Goal: Task Accomplishment & Management: Use online tool/utility

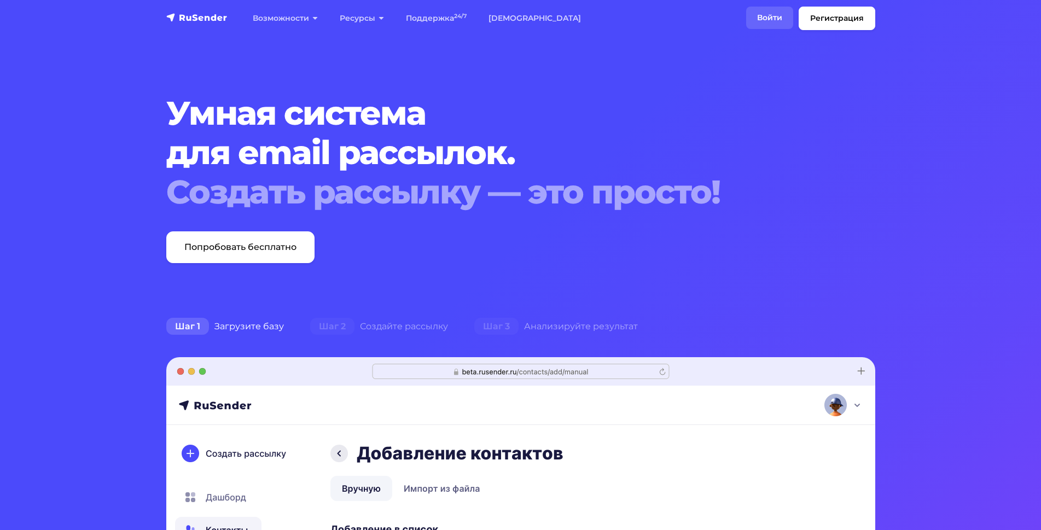
click at [772, 13] on link "Войти" at bounding box center [769, 18] width 47 height 22
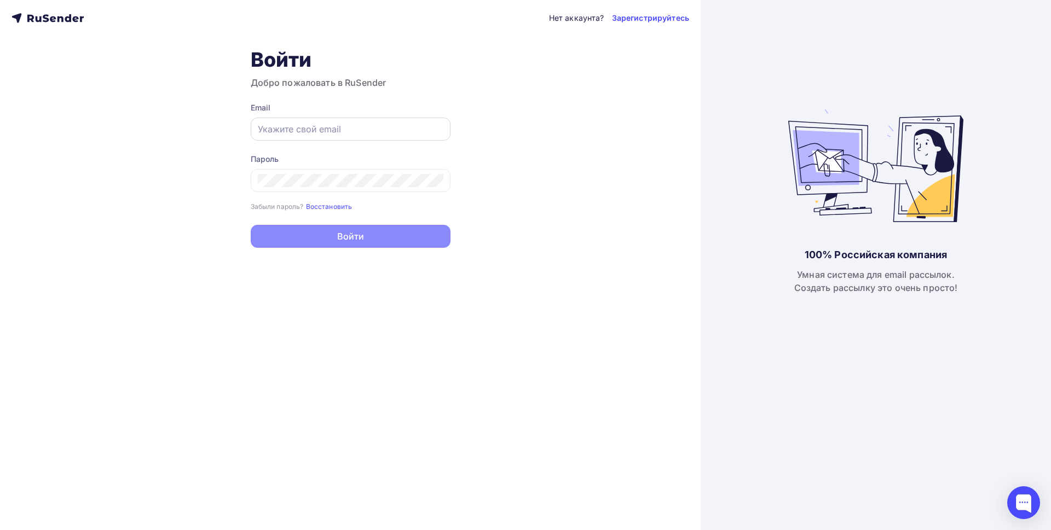
click at [349, 126] on input "text" at bounding box center [351, 129] width 186 height 13
type input "o.v.sandyreva@yandex.ru"
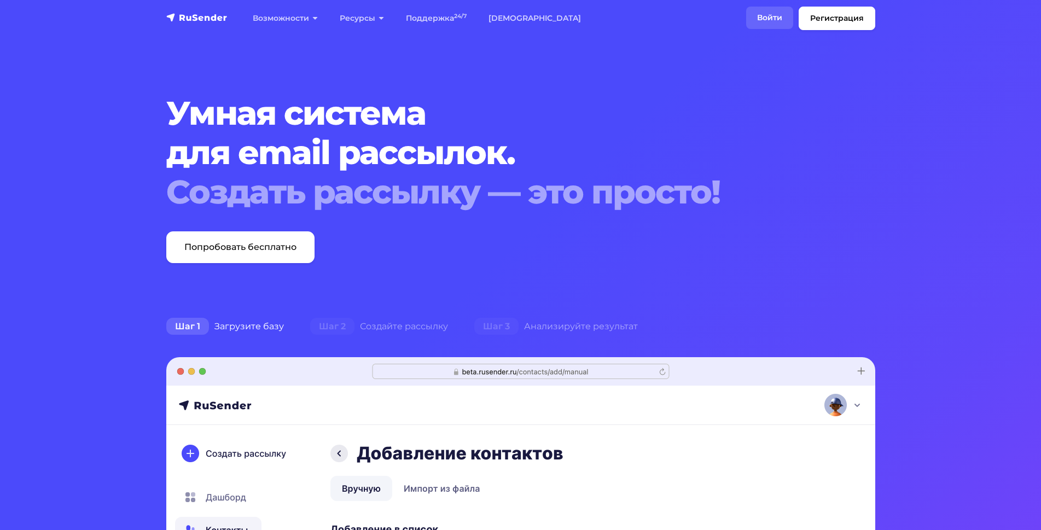
click at [767, 20] on link "Войти" at bounding box center [769, 18] width 47 height 22
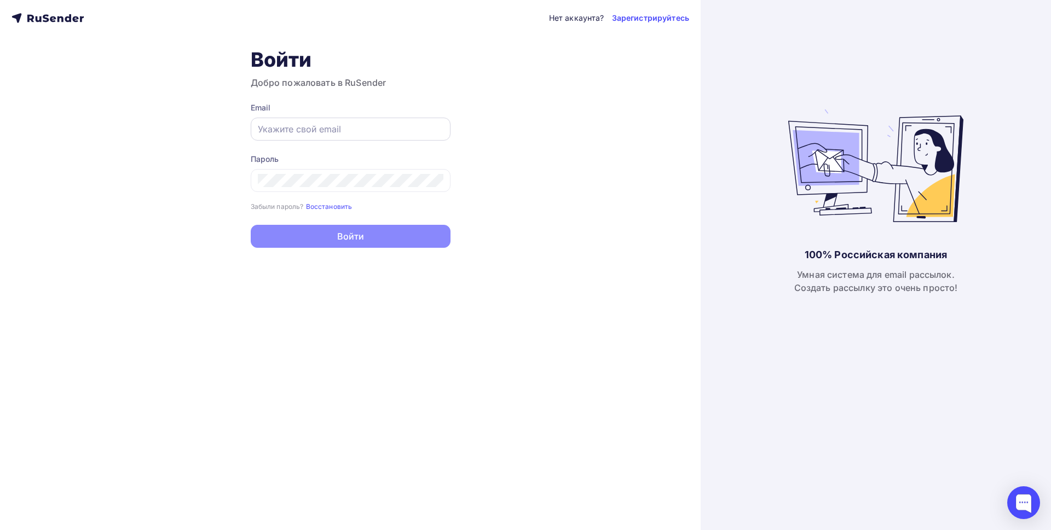
click at [311, 124] on input "text" at bounding box center [351, 129] width 186 height 13
type input "o.v.sandyreva@yandex.ru"
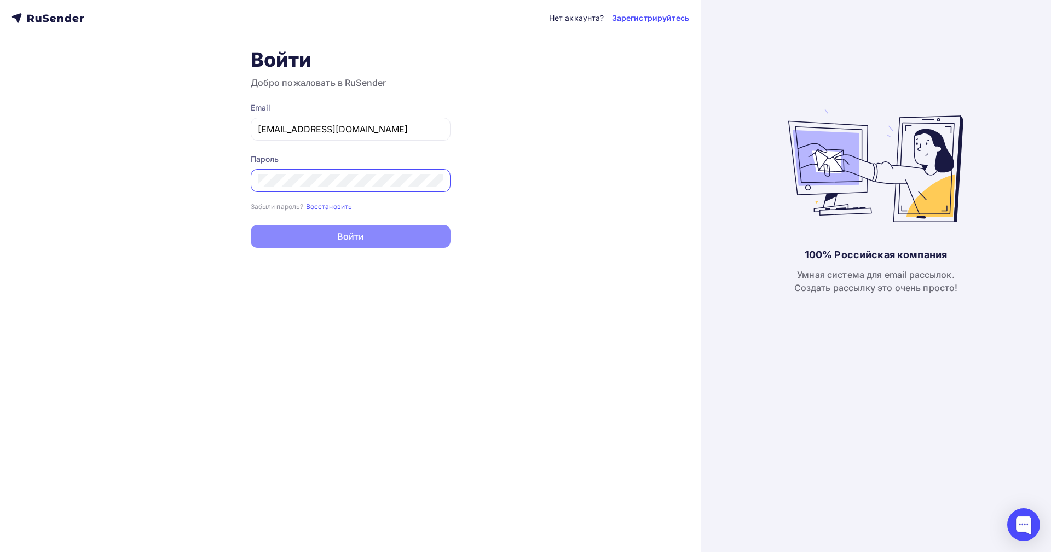
click at [803, 344] on div "100% Российская компания Умная система для email рассылок. Создать рассылку это…" at bounding box center [875, 276] width 175 height 552
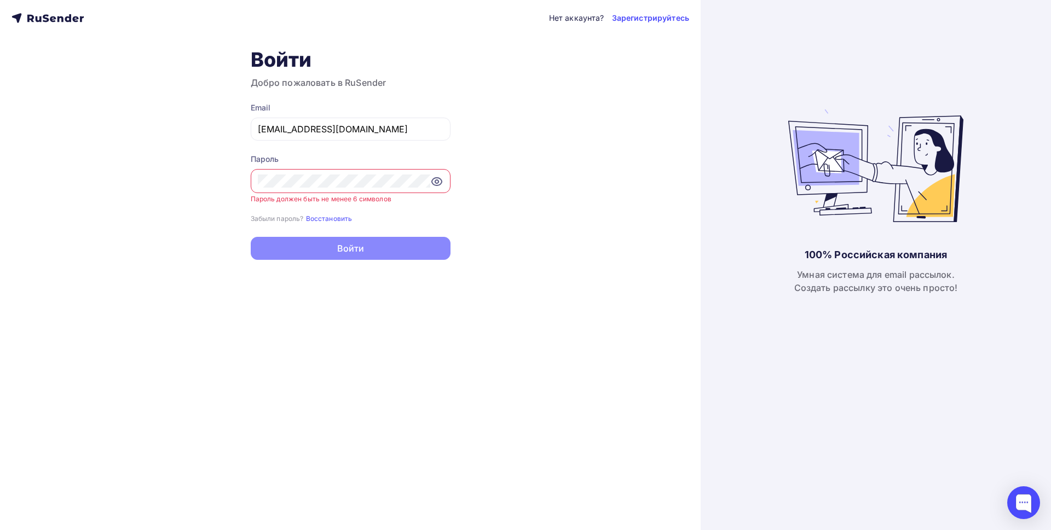
click at [431, 183] on icon at bounding box center [436, 181] width 13 height 13
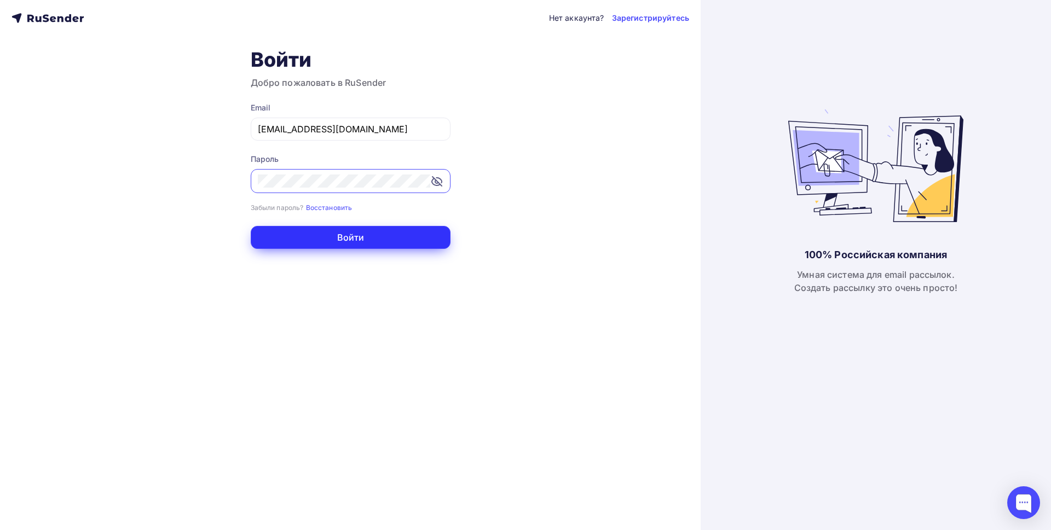
click at [346, 235] on button "Войти" at bounding box center [351, 237] width 200 height 23
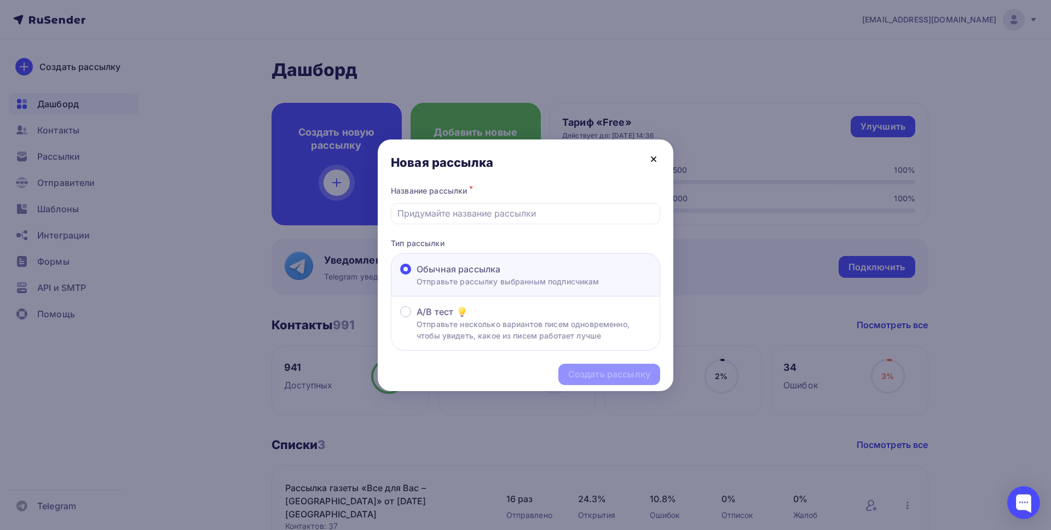
click at [649, 156] on icon at bounding box center [653, 159] width 13 height 13
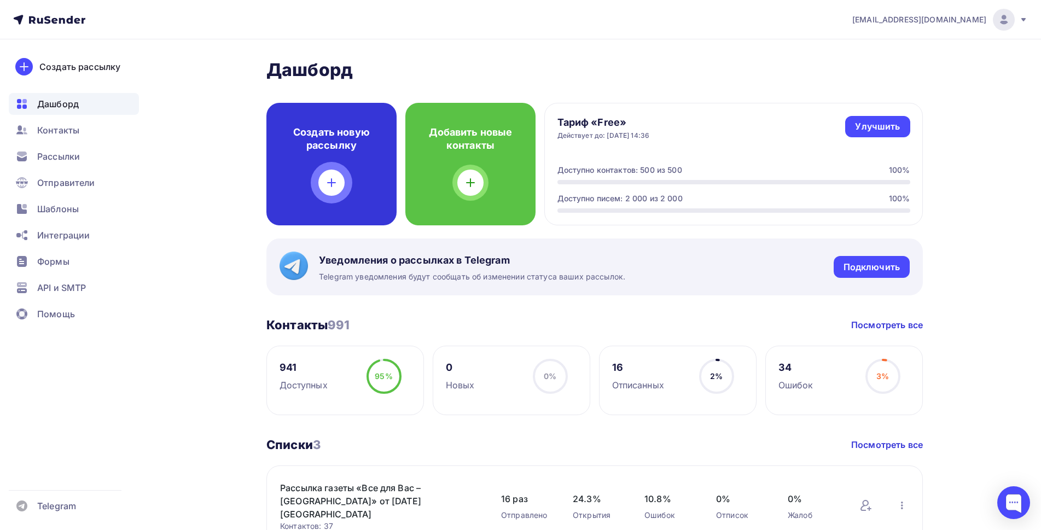
click at [327, 188] on icon at bounding box center [331, 182] width 13 height 13
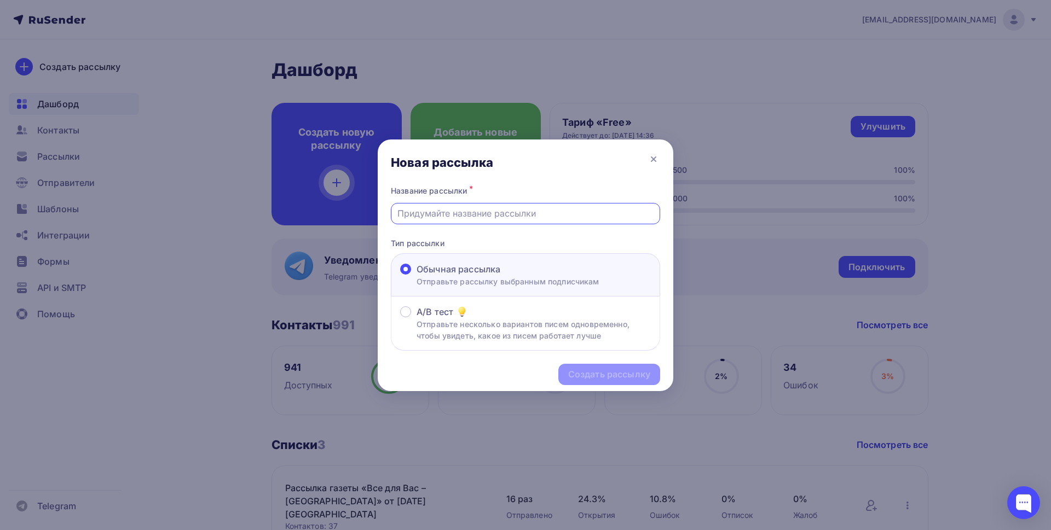
click at [512, 213] on input "text" at bounding box center [525, 213] width 257 height 13
click at [616, 212] on input "Газета «Все для Вас – Подмосковье» от 10.10.2024 г. Сергиев Посад" at bounding box center [525, 213] width 257 height 13
type input "Газета «Все для Вас – Подмосковье» от 04.09.2025 г. Сергиев Посад"
click at [615, 373] on div "Создать рассылку" at bounding box center [609, 374] width 82 height 13
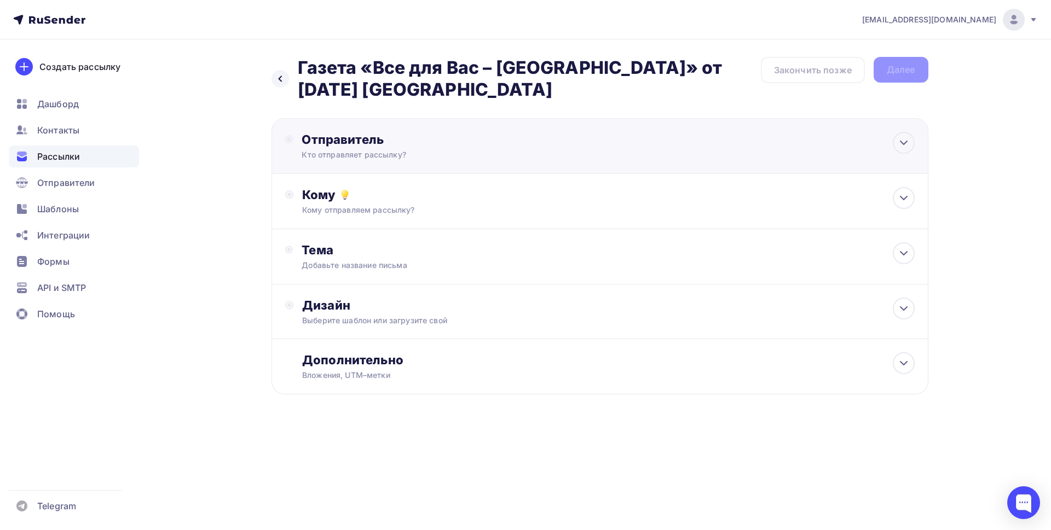
click at [372, 138] on div "Отправитель" at bounding box center [420, 139] width 237 height 15
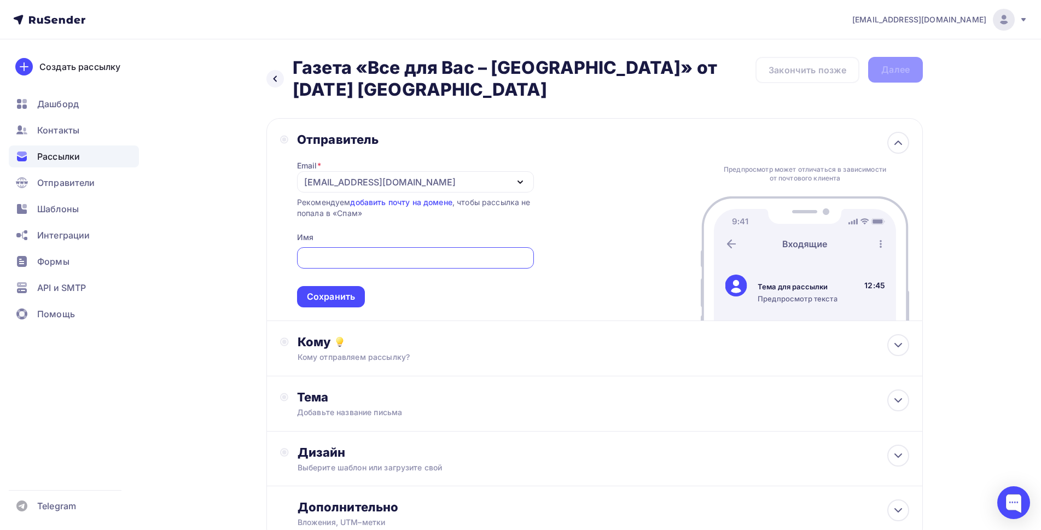
click at [393, 177] on div "o.v.sandyreva@yandex.ru" at bounding box center [380, 182] width 152 height 13
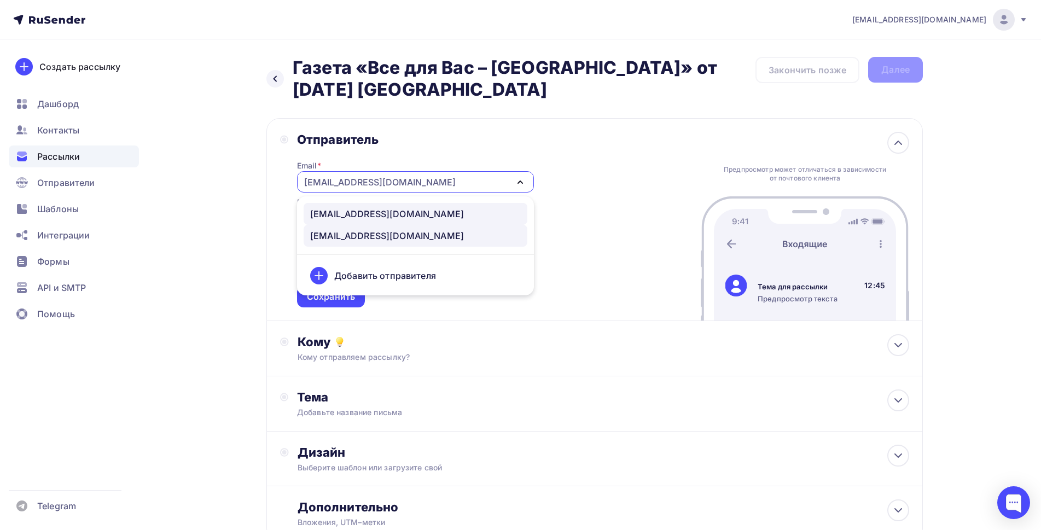
click at [376, 214] on div "reklama@vdvsp.ru" at bounding box center [387, 213] width 154 height 13
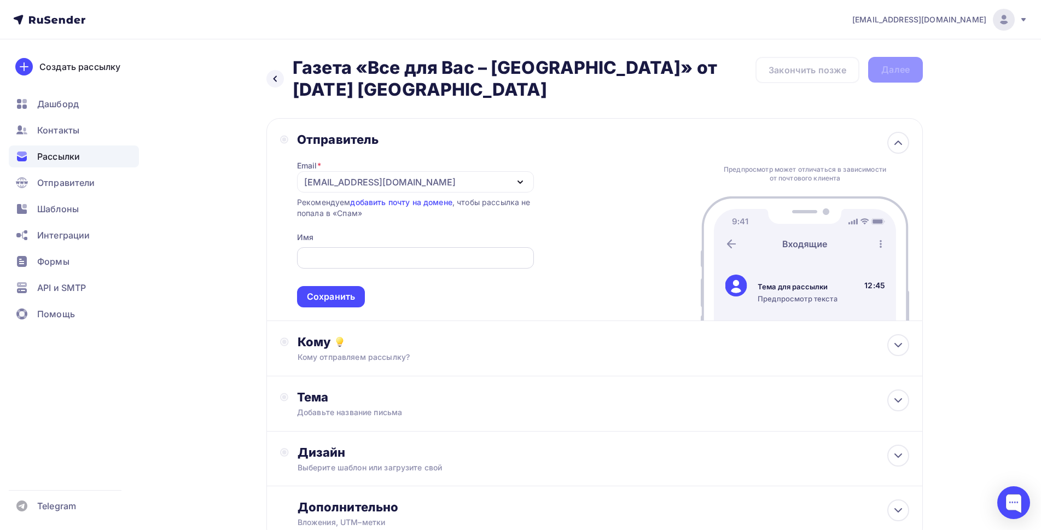
click at [352, 267] on div at bounding box center [415, 257] width 237 height 21
click at [351, 263] on input "text" at bounding box center [415, 258] width 224 height 13
type input "U"
type input "Газета «Все для вас - Подмосковье»"
click at [340, 289] on div "Сохранить" at bounding box center [331, 296] width 68 height 21
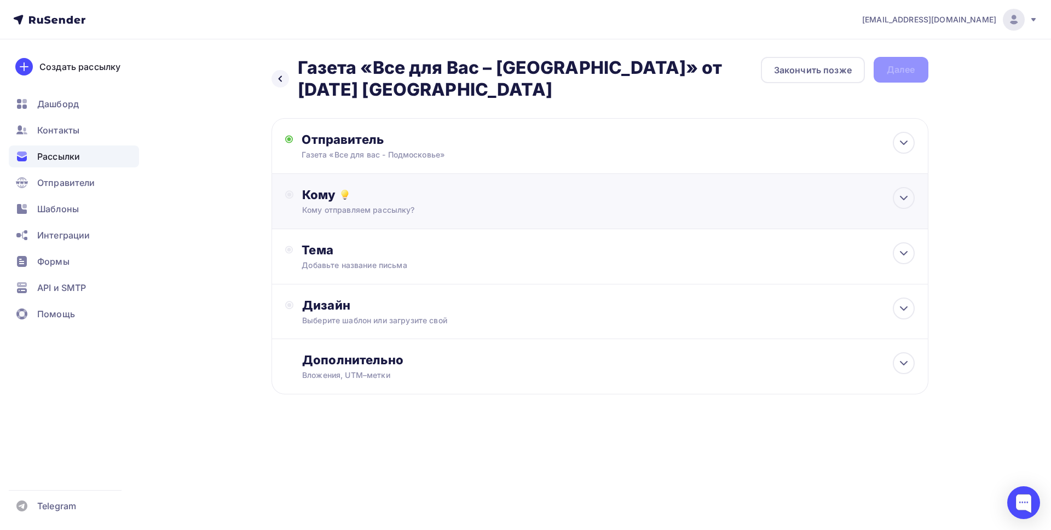
click at [340, 206] on div "Кому отправляем рассылку?" at bounding box center [577, 210] width 551 height 11
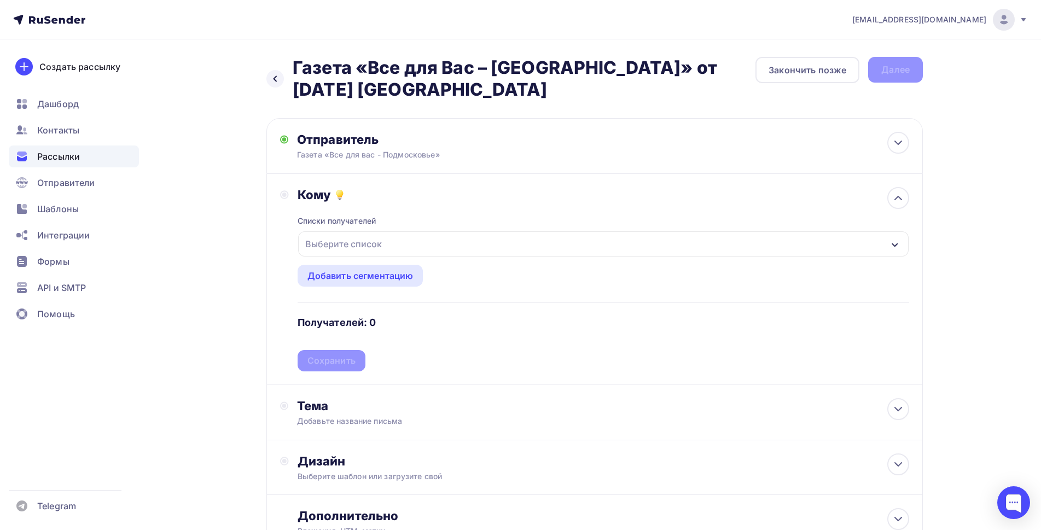
click at [346, 247] on div "Выберите список" at bounding box center [343, 244] width 85 height 20
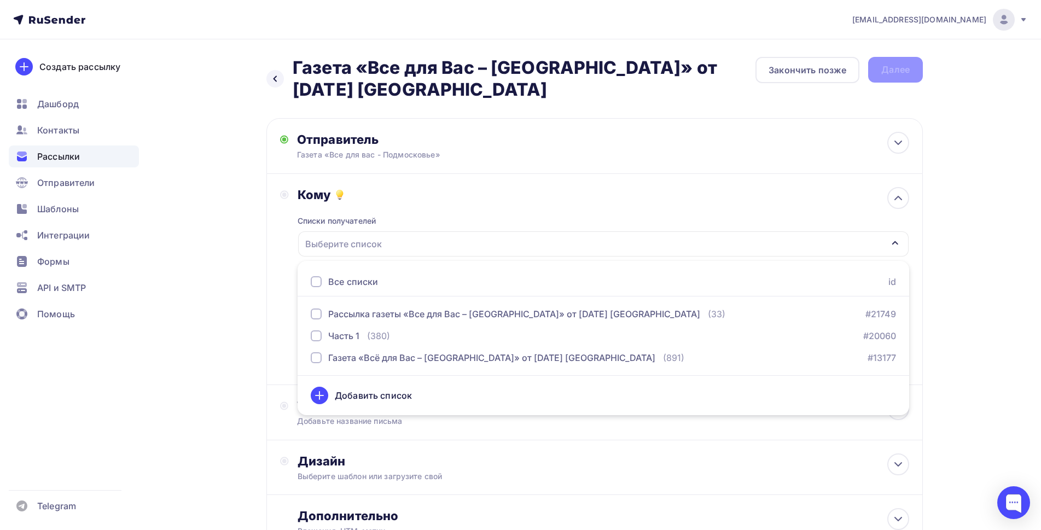
click at [344, 277] on div "Все списки" at bounding box center [353, 281] width 50 height 13
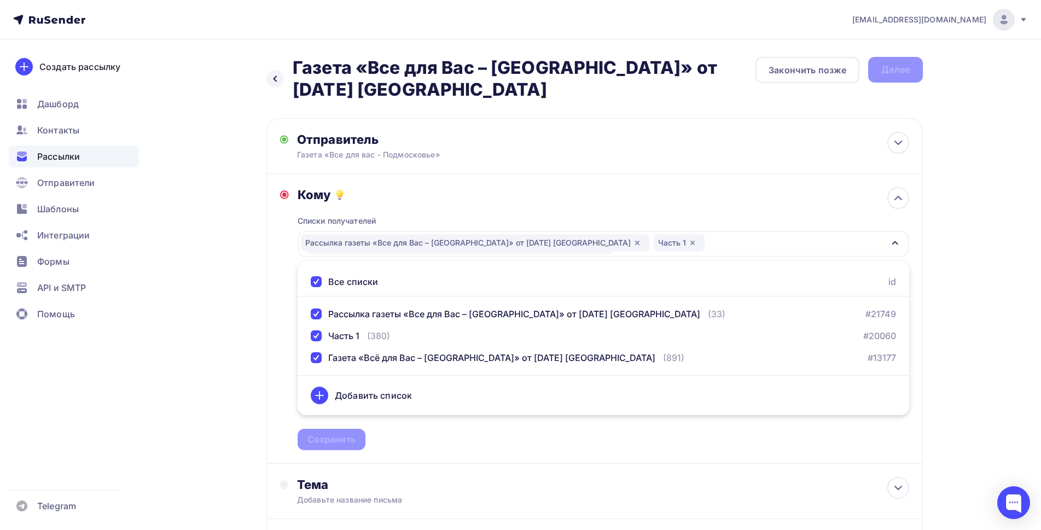
click at [257, 351] on div "Назад Газета «Все для Вас – Подмосковье» от 04.09.2025 г. Сергиев Посад Газета …" at bounding box center [520, 369] width 897 height 661
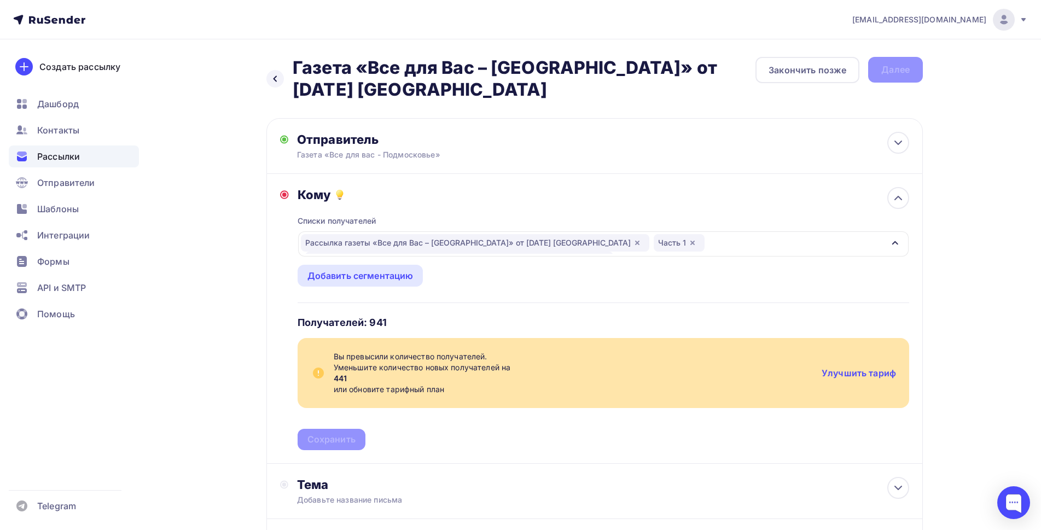
click at [320, 439] on div "Списки получателей Рассылка газеты «Все для Вас – Подмосковье» от 24.04.2025 г.…" at bounding box center [604, 326] width 612 height 248
click at [378, 387] on span "Уменьшите количество новых получателей на 441 или обновите тарифный план" at bounding box center [573, 378] width 479 height 33
click at [384, 228] on div "Списки получателей Рассылка газеты «Все для Вас – Подмосковье» от 24.04.2025 г.…" at bounding box center [604, 326] width 612 height 248
click at [360, 223] on div "Списки получателей" at bounding box center [337, 221] width 79 height 11
click at [349, 265] on div "Добавить сегментацию" at bounding box center [361, 276] width 126 height 22
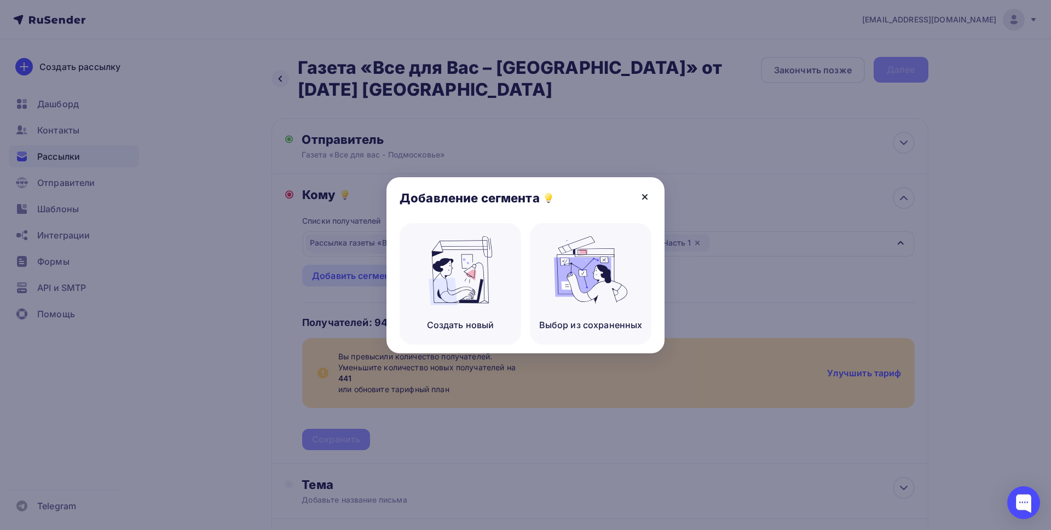
click at [642, 196] on icon at bounding box center [644, 196] width 13 height 13
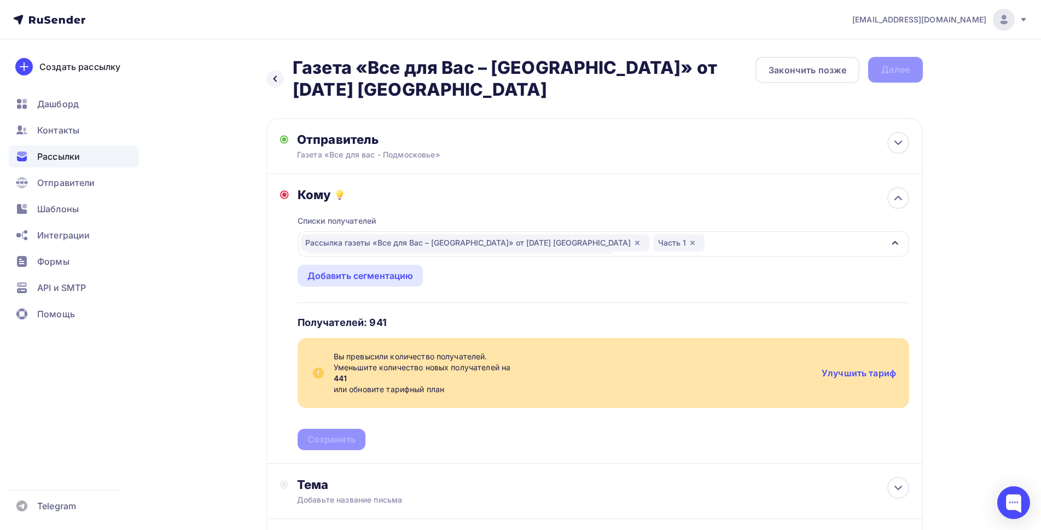
click at [283, 193] on icon at bounding box center [284, 194] width 9 height 9
